Goal: Transaction & Acquisition: Purchase product/service

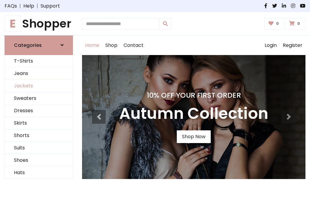
click at [39, 86] on link "Jackets" at bounding box center [39, 86] width 68 height 12
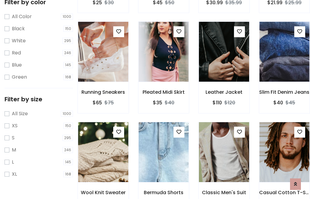
scroll to position [56, 0]
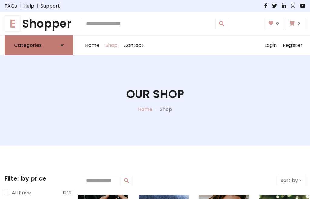
click at [39, 45] on h6 "Categories" at bounding box center [28, 45] width 28 height 6
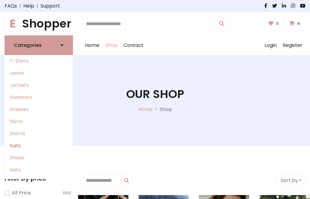
click at [39, 146] on link "Suits" at bounding box center [39, 146] width 68 height 12
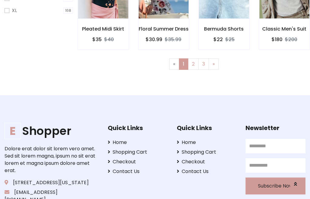
scroll to position [257, 0]
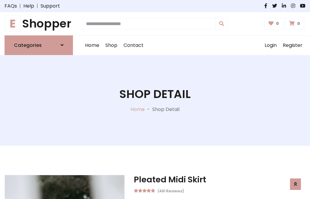
scroll to position [566, 0]
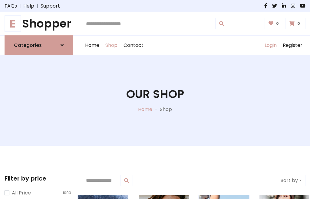
click at [270, 45] on link "Login" at bounding box center [271, 45] width 18 height 19
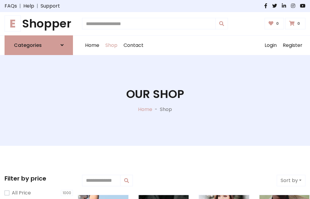
scroll to position [31, 0]
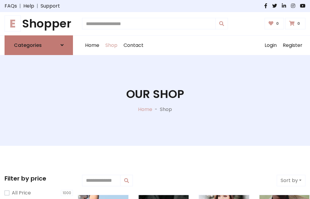
click at [62, 45] on icon at bounding box center [62, 45] width 3 height 5
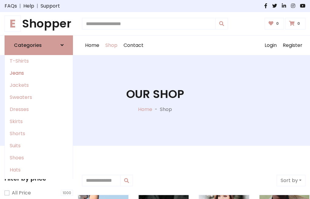
click at [39, 73] on link "Jeans" at bounding box center [39, 73] width 68 height 12
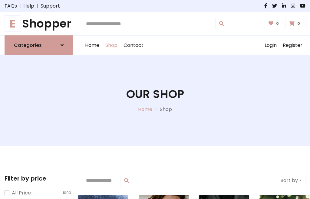
scroll to position [31, 0]
